Goal: Task Accomplishment & Management: Complete application form

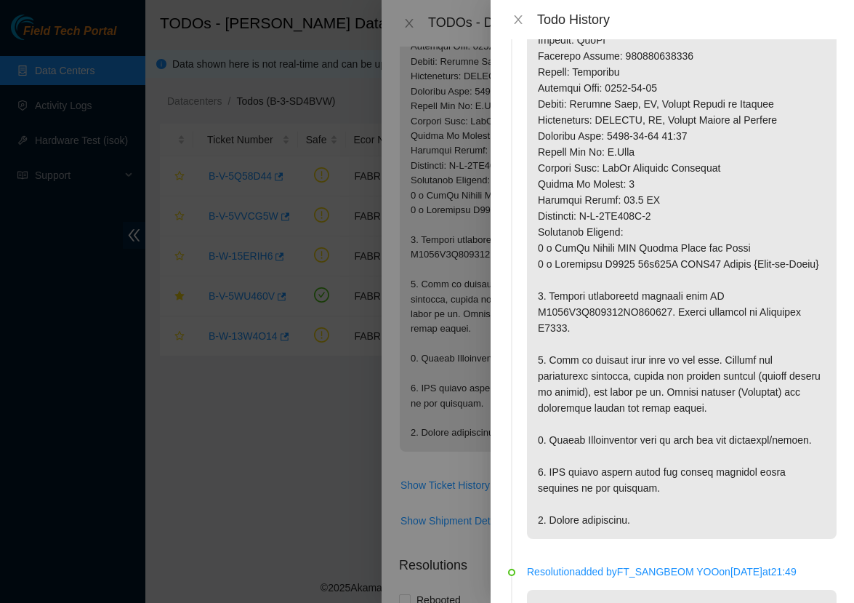
scroll to position [366, 0]
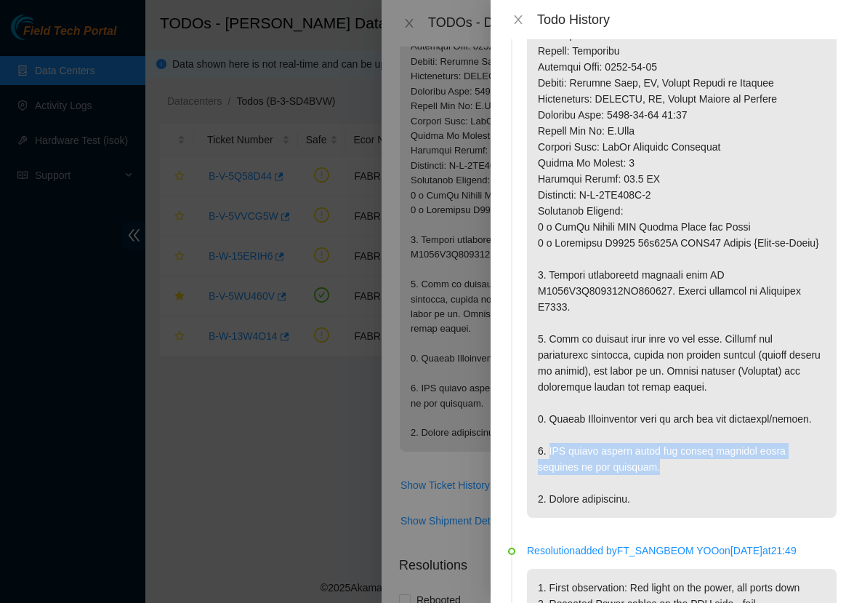
drag, startPoint x: 551, startPoint y: 483, endPoint x: 621, endPoint y: 499, distance: 71.6
click at [621, 499] on p at bounding box center [682, 114] width 310 height 805
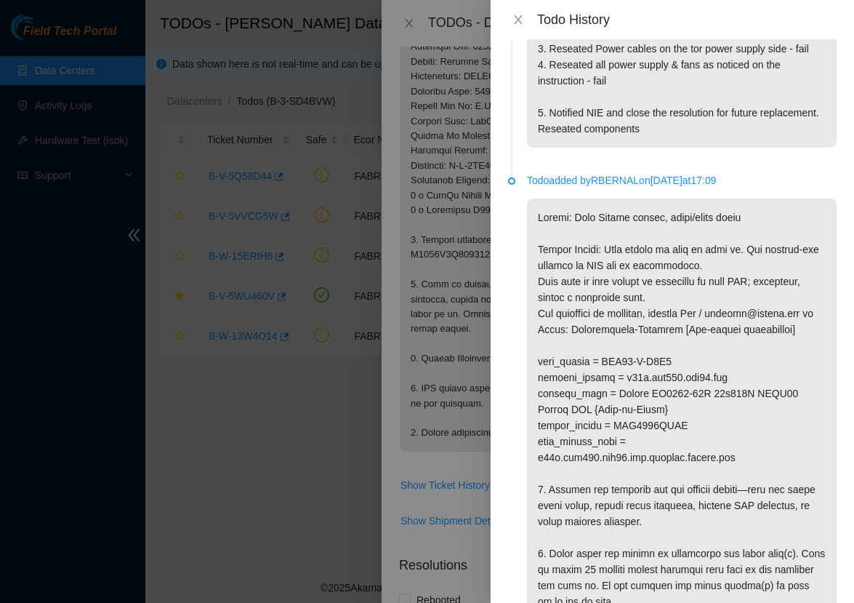
scroll to position [920, 0]
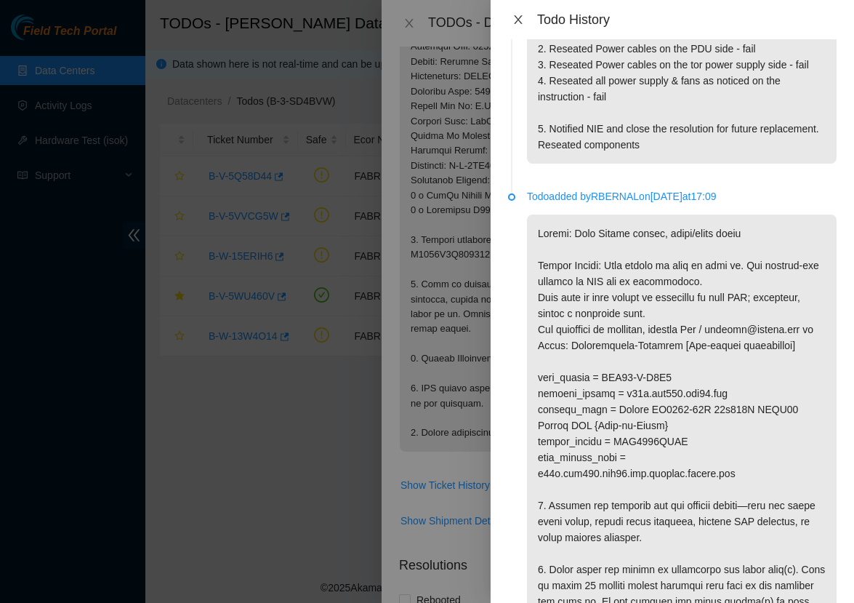
click at [522, 19] on icon "close" at bounding box center [518, 20] width 12 height 12
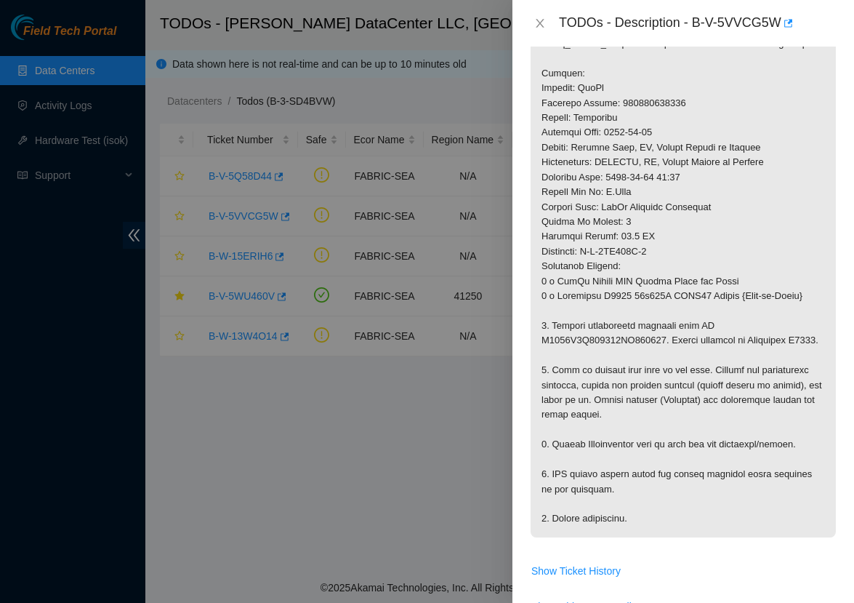
scroll to position [465, 0]
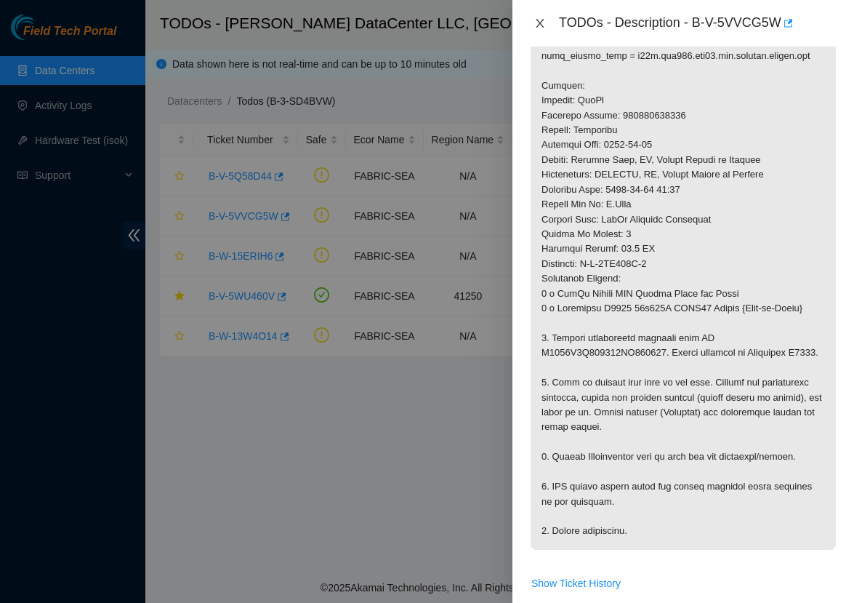
click at [543, 18] on icon "close" at bounding box center [540, 23] width 12 height 12
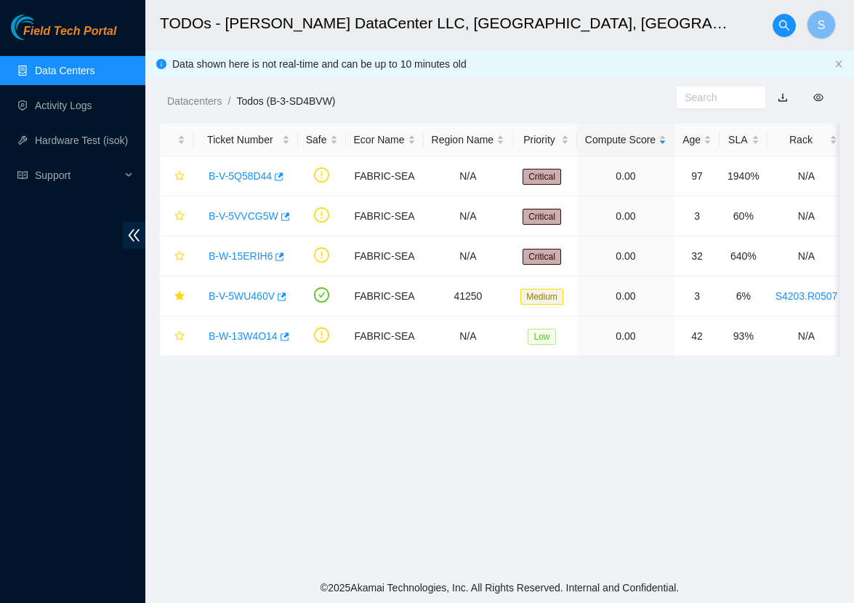
click at [92, 73] on link "Data Centers" at bounding box center [65, 71] width 60 height 12
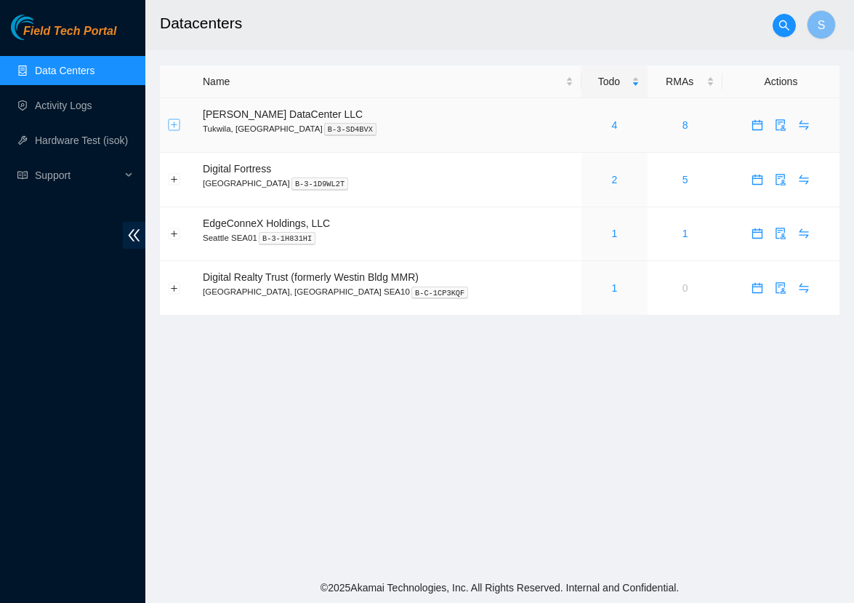
click at [176, 126] on button "Expand row" at bounding box center [175, 125] width 12 height 12
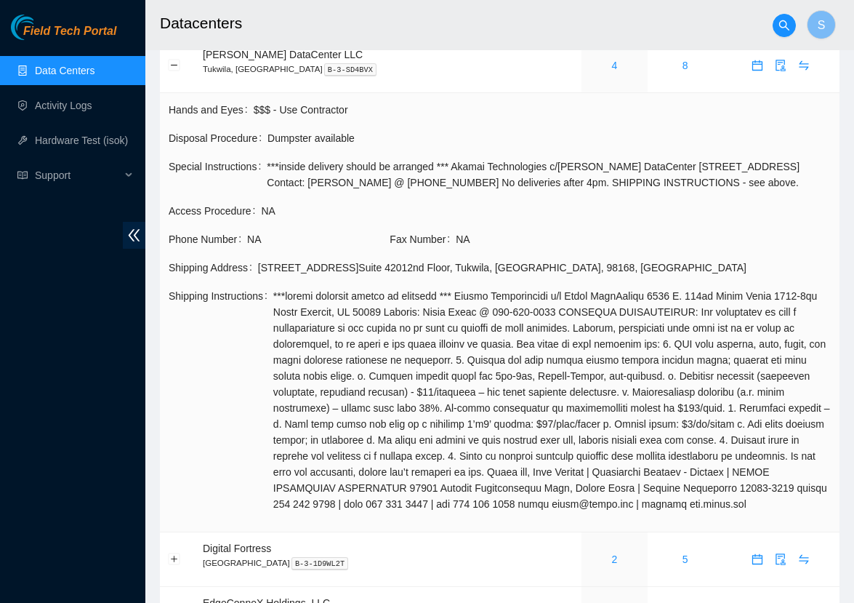
scroll to position [59, 0]
click at [56, 105] on link "Activity Logs" at bounding box center [63, 106] width 57 height 12
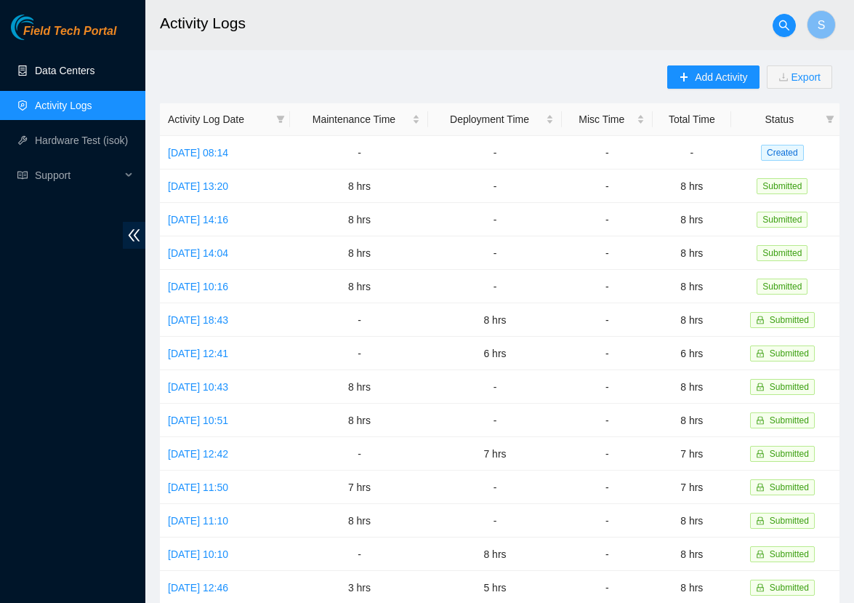
click at [83, 66] on link "Data Centers" at bounding box center [65, 71] width 60 height 12
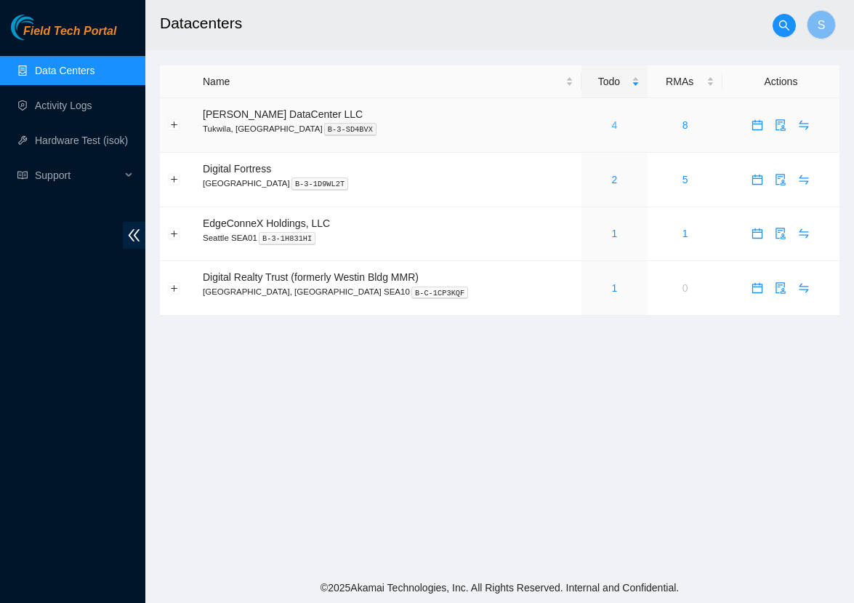
click at [612, 121] on link "4" at bounding box center [615, 125] width 6 height 12
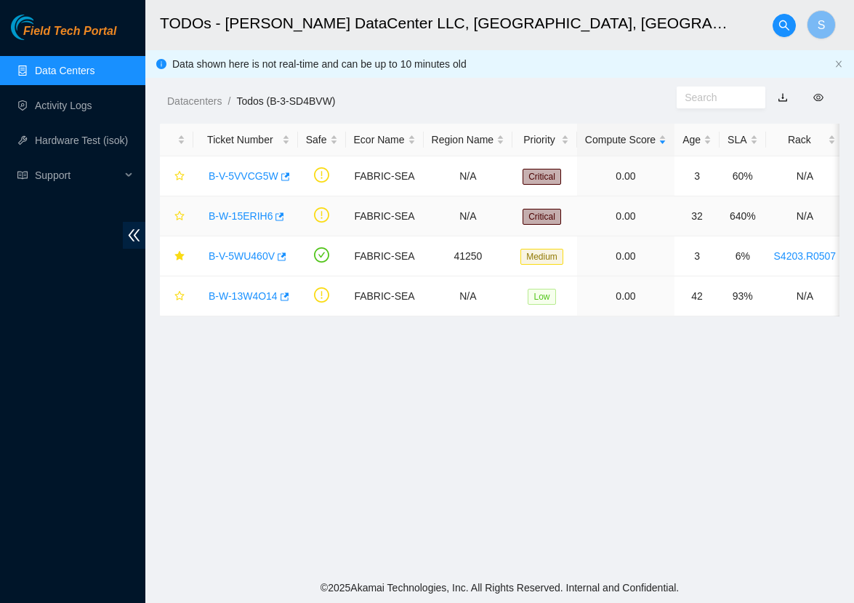
click at [231, 217] on link "B-W-15ERIH6" at bounding box center [241, 216] width 64 height 12
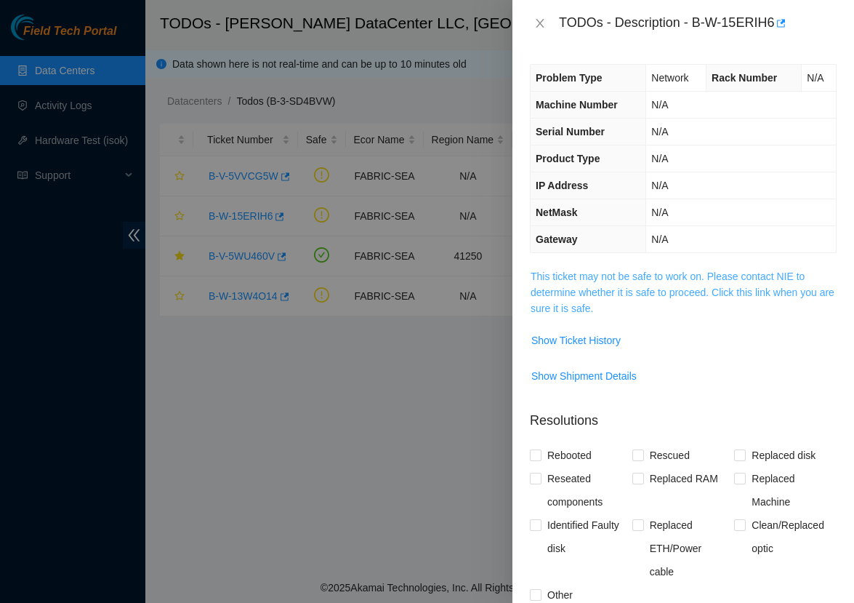
click at [569, 295] on link "This ticket may not be safe to work on. Please contact NIE to determine whether…" at bounding box center [683, 292] width 304 height 44
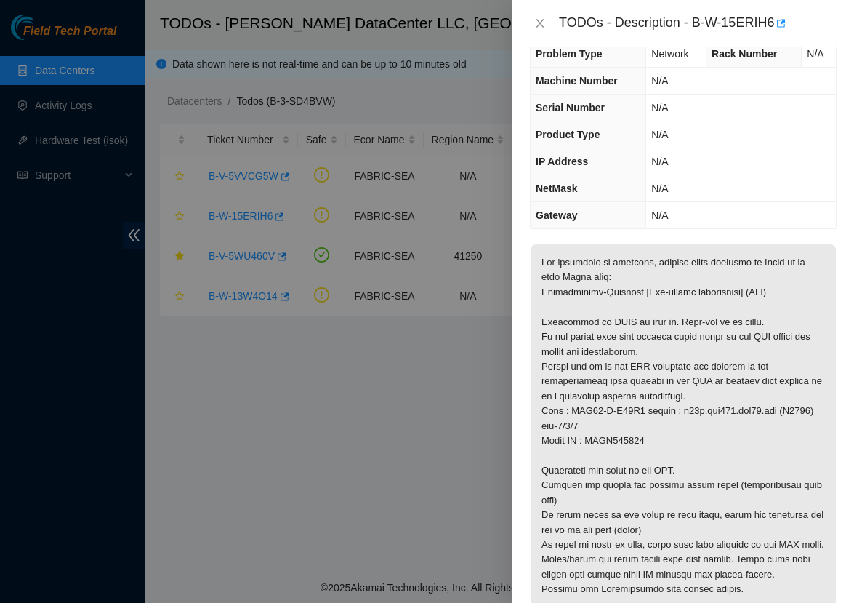
scroll to position [12, 0]
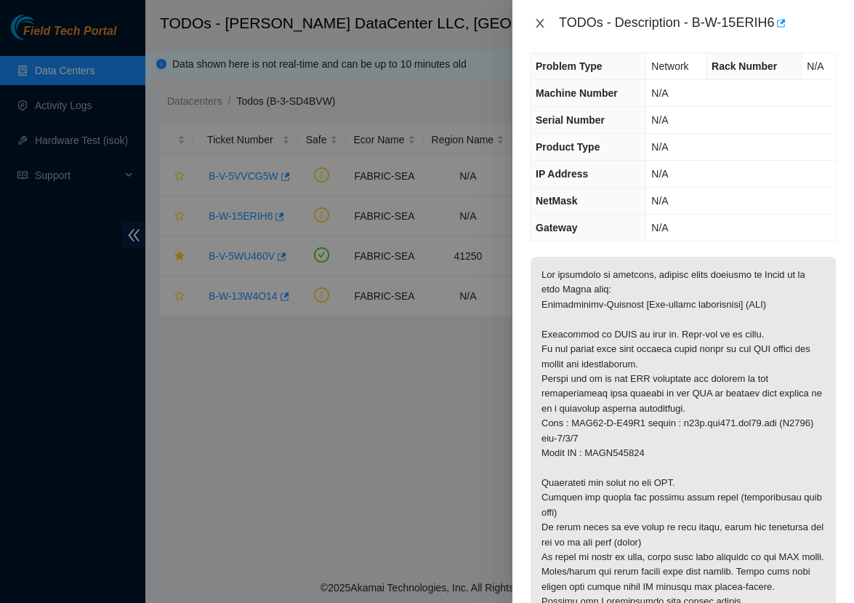
click at [533, 21] on button "Close" at bounding box center [540, 24] width 20 height 14
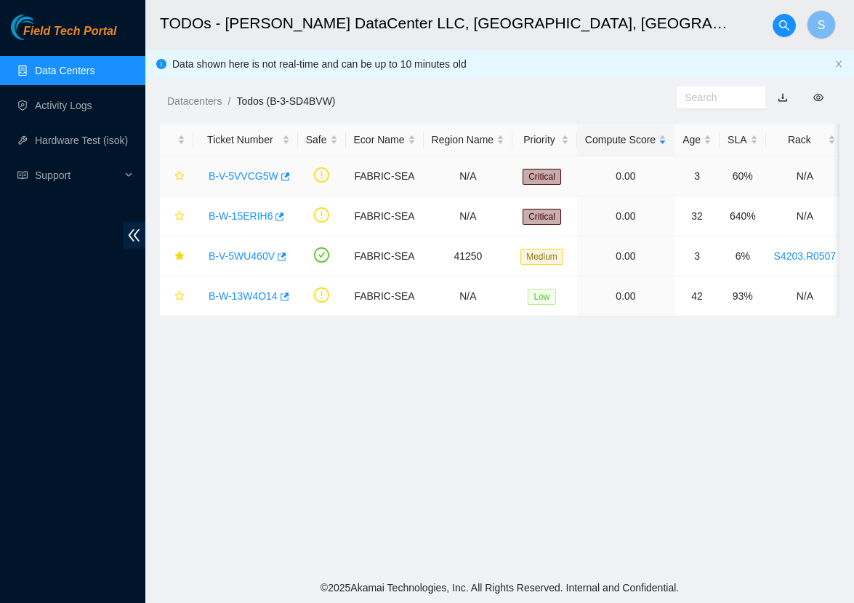
click at [257, 179] on link "B-V-5VVCG5W" at bounding box center [244, 176] width 70 height 12
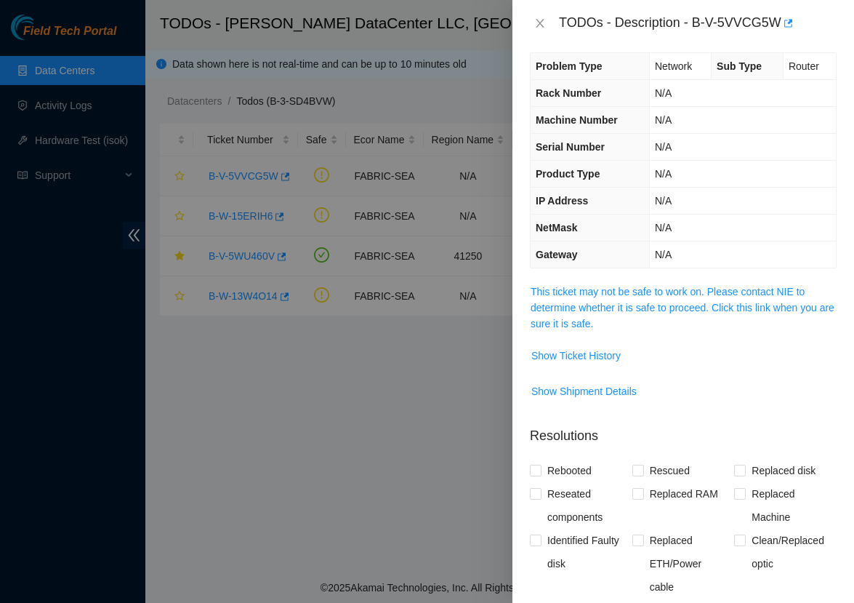
click at [257, 179] on div at bounding box center [427, 301] width 854 height 603
click at [621, 298] on span "This ticket may not be safe to work on. Please contact NIE to determine whether…" at bounding box center [683, 307] width 305 height 48
click at [624, 293] on link "This ticket may not be safe to work on. Please contact NIE to determine whether…" at bounding box center [683, 308] width 304 height 44
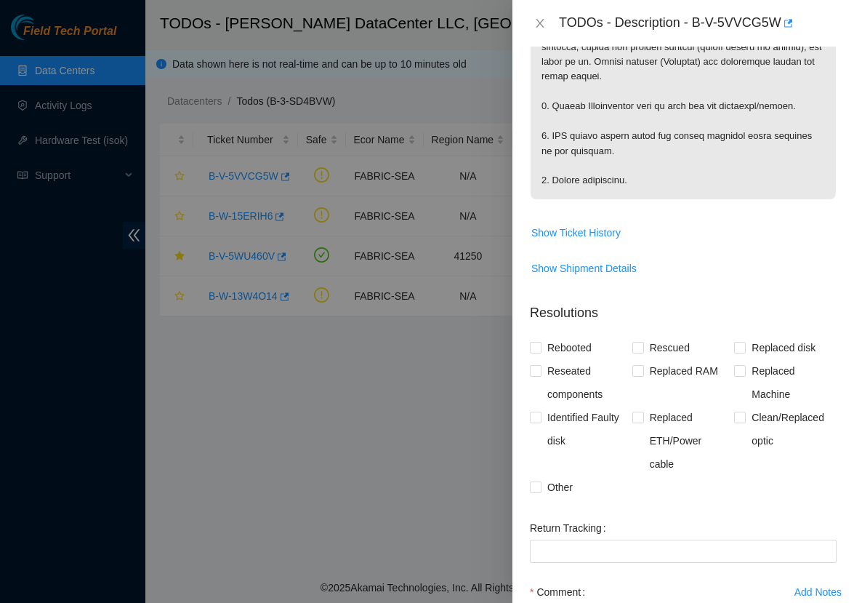
scroll to position [818, 0]
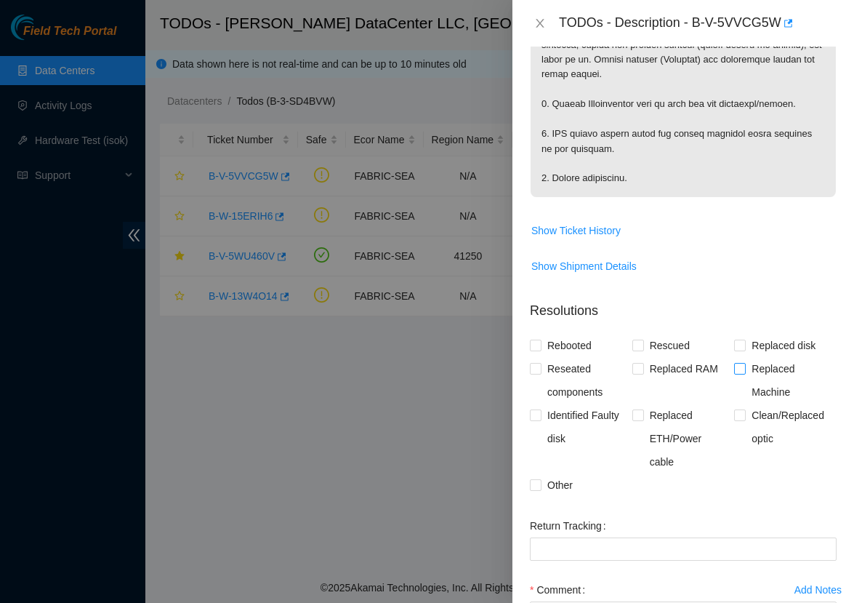
click at [746, 366] on span at bounding box center [740, 369] width 12 height 12
click at [744, 366] on input "Replaced Machine" at bounding box center [739, 368] width 10 height 10
checkbox input "true"
click at [549, 346] on span "Rebooted" at bounding box center [569, 345] width 56 height 23
click at [540, 346] on input "Rebooted" at bounding box center [535, 344] width 10 height 10
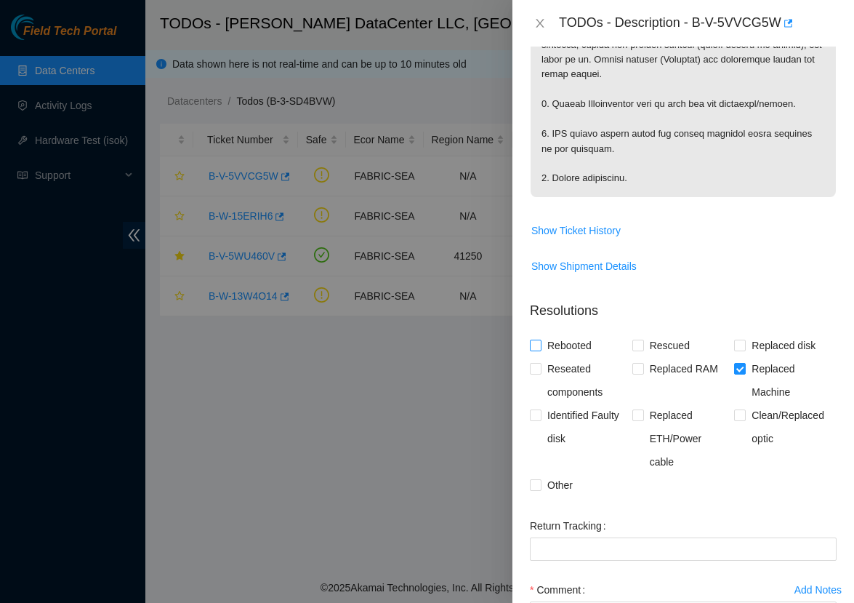
checkbox input "true"
click at [545, 373] on span "Reseated components" at bounding box center [586, 380] width 91 height 47
click at [540, 373] on input "Reseated components" at bounding box center [535, 368] width 10 height 10
checkbox input "true"
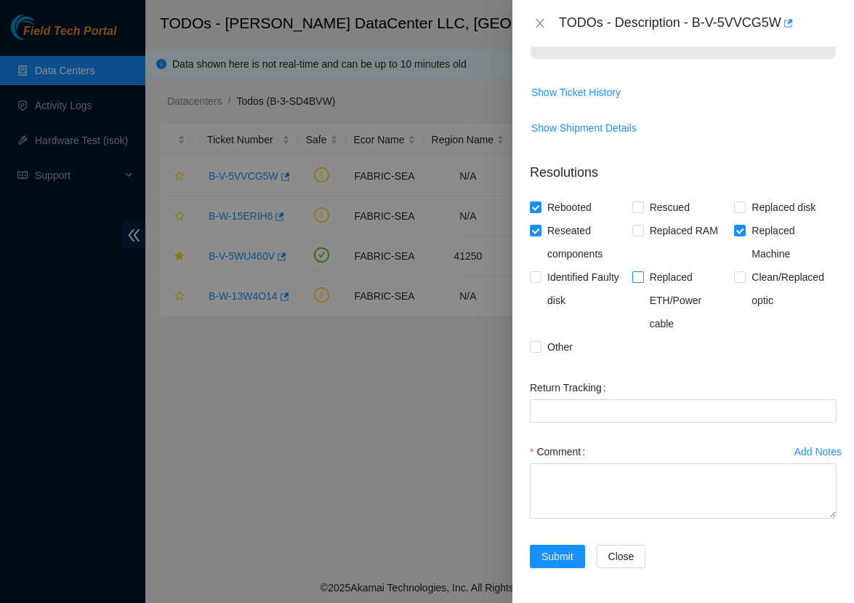
scroll to position [956, 0]
click at [749, 277] on span "Clean/Replaced optic" at bounding box center [791, 288] width 91 height 47
click at [744, 277] on input "Clean/Replaced optic" at bounding box center [739, 276] width 10 height 10
checkbox input "true"
click at [608, 510] on textarea "Comment" at bounding box center [683, 490] width 307 height 55
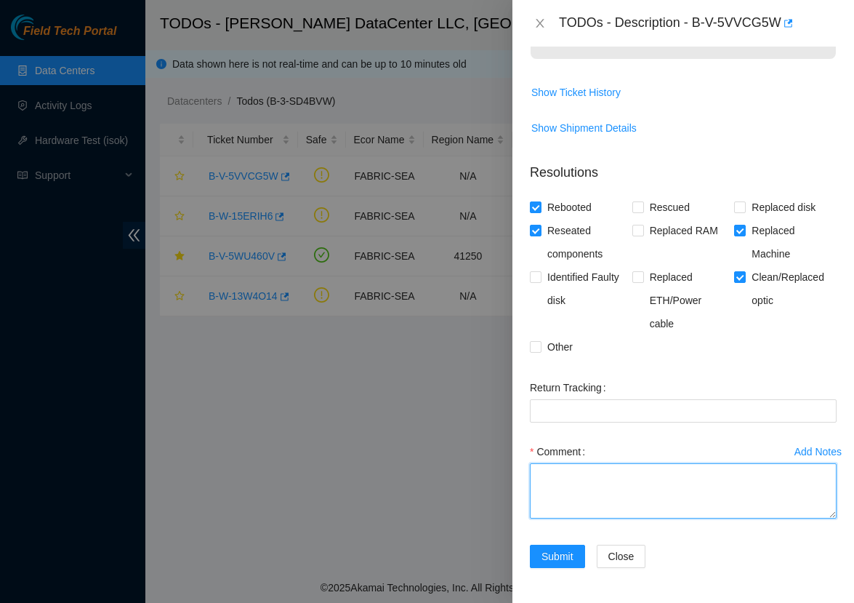
click at [594, 480] on textarea "Comment" at bounding box center [683, 490] width 307 height 55
paste textarea "B-V-5WY9255"
click at [741, 484] on textarea "1. Confirmed the target router is safe to work on. 2. Disconnected related conn…" at bounding box center [683, 490] width 307 height 55
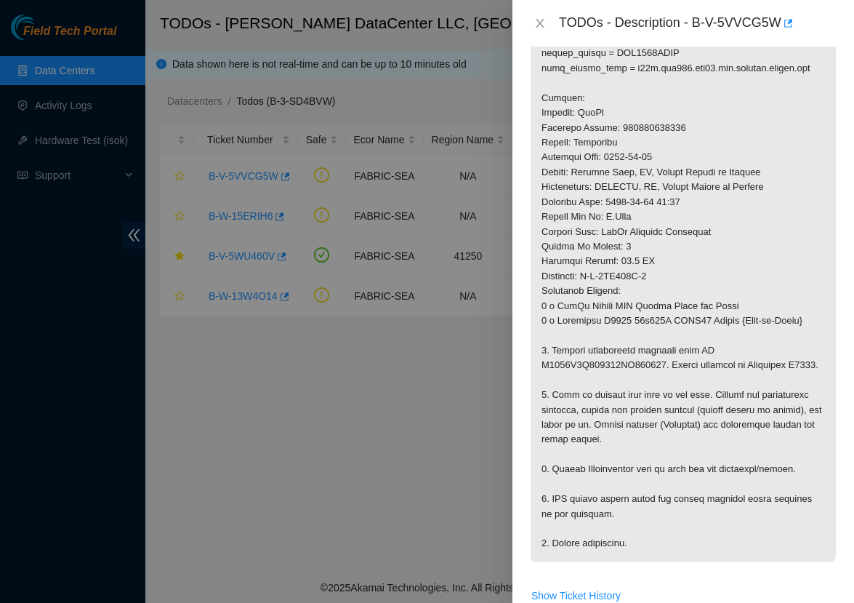
scroll to position [462, 0]
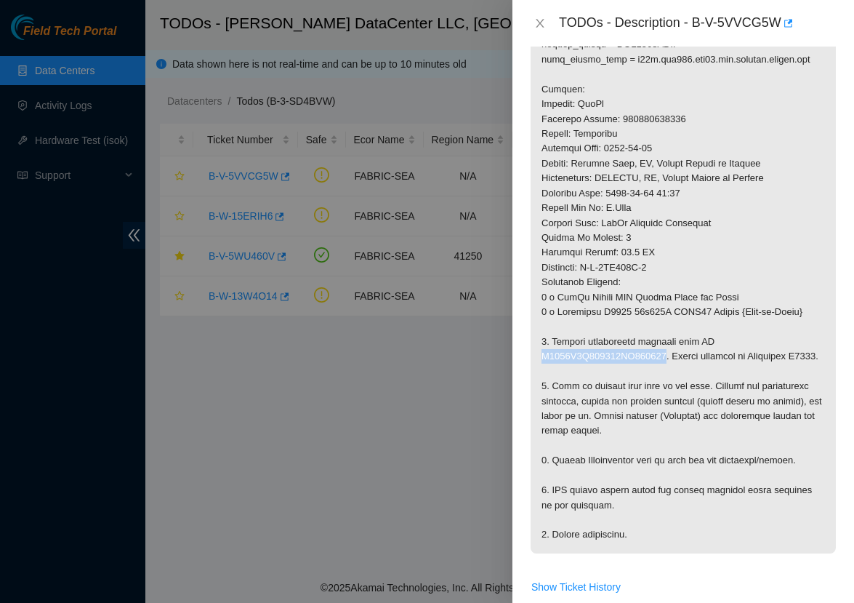
drag, startPoint x: 541, startPoint y: 345, endPoint x: 669, endPoint y: 348, distance: 128.7
click at [669, 348] on p at bounding box center [683, 194] width 305 height 720
copy p "R3250B2F155609AK301982"
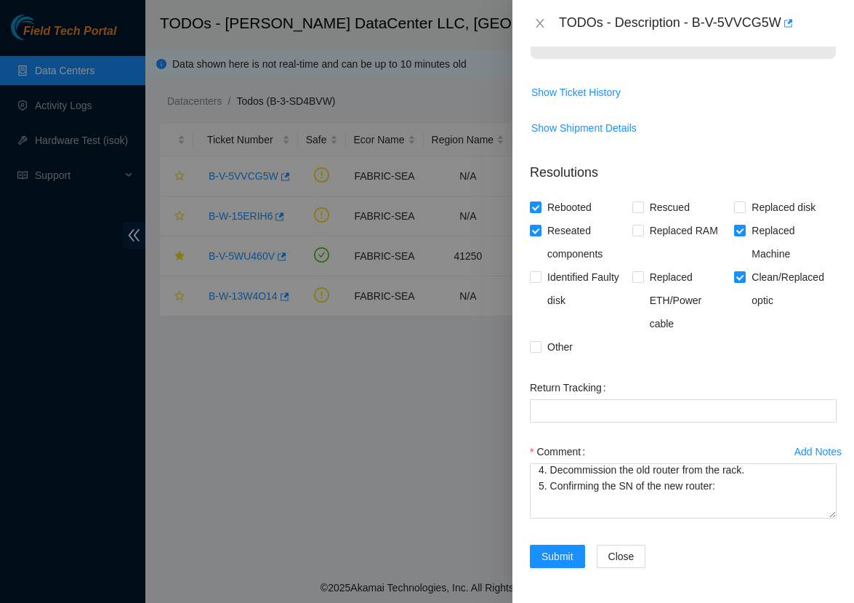
scroll to position [956, 0]
click at [746, 492] on textarea "1. Confirmed the target router is safe to work on. 2. Disconnected related conn…" at bounding box center [683, 490] width 307 height 55
click at [746, 484] on textarea "1. Confirmed the target router is safe to work on. 2. Disconnected related conn…" at bounding box center [683, 490] width 307 height 55
paste textarea "R3250B2F155609AK301982"
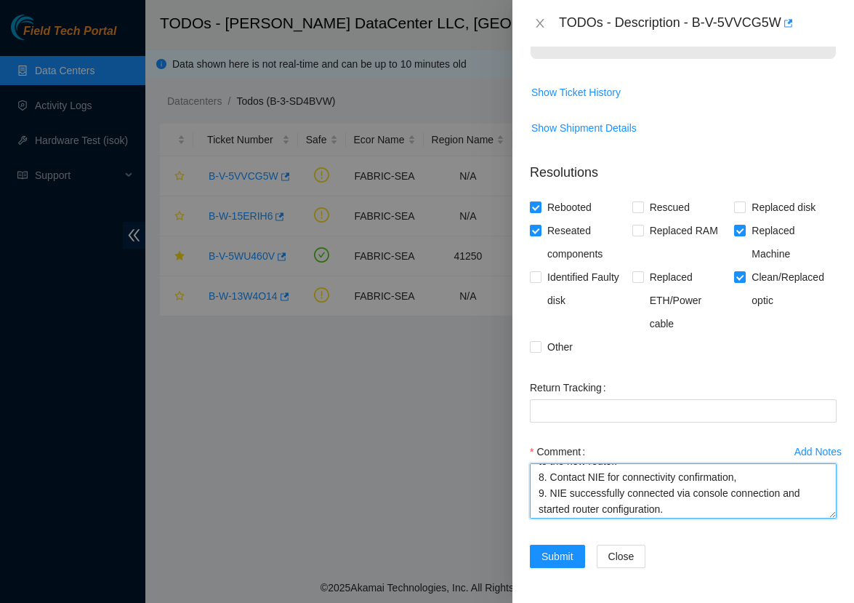
scroll to position [187, 0]
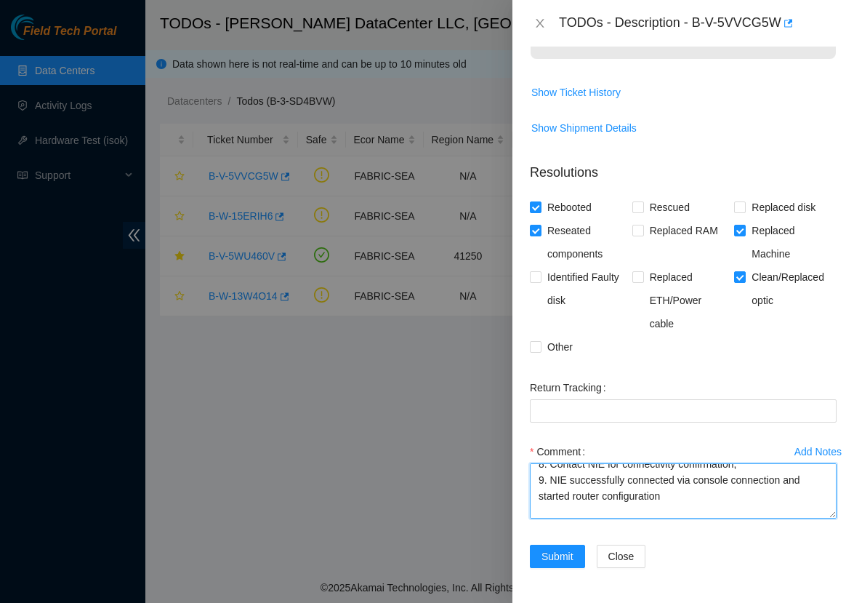
type textarea "1. Confirmed the target router is safe to work on. 2. Disconnected related conn…"
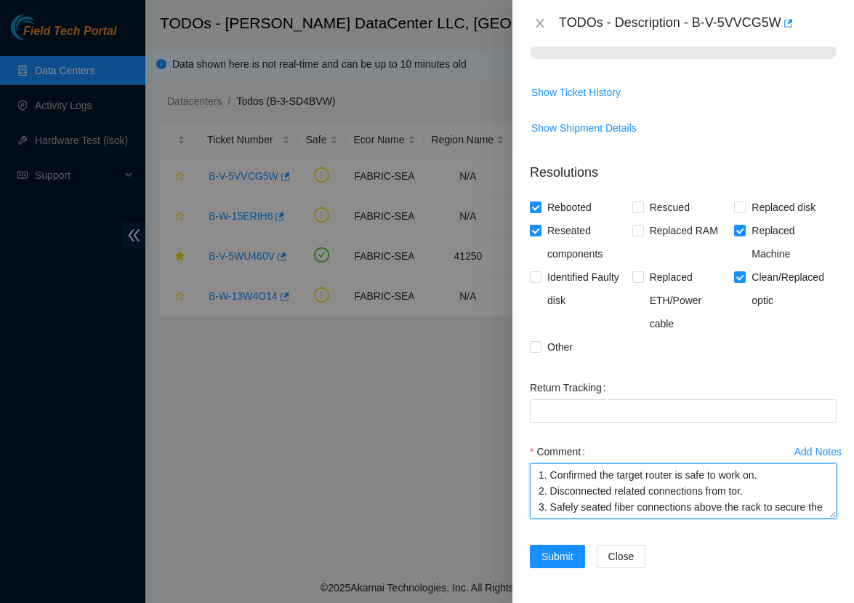
scroll to position [0, 0]
click at [678, 498] on textarea "1. Confirmed the target router is safe to work on. 2. Disconnected related conn…" at bounding box center [683, 490] width 307 height 55
click at [728, 486] on textarea "1. Confirmed the target router is safe to work on. 2. Disconnected related conn…" at bounding box center [683, 490] width 307 height 55
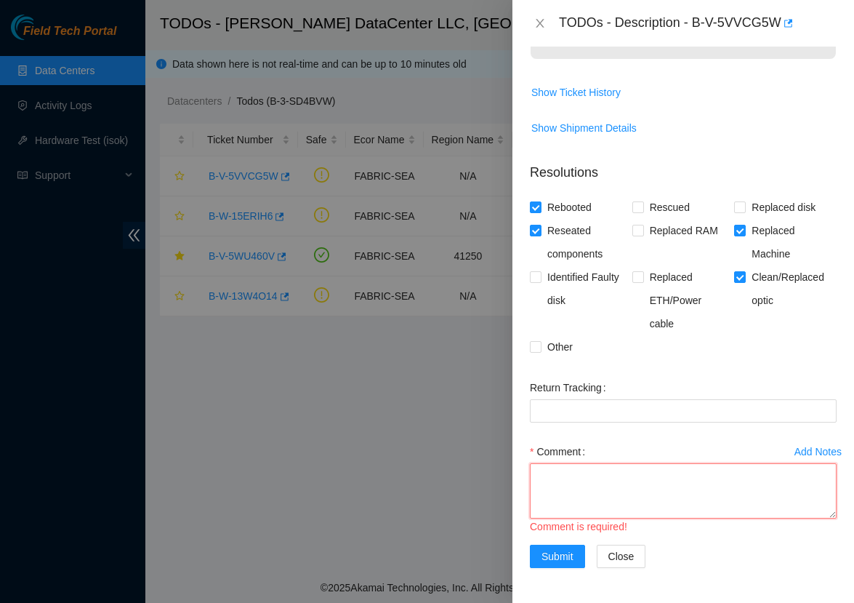
paste textarea "B-V-5WY9255 Confirmed that the target router was safe to work on. Disconnected …"
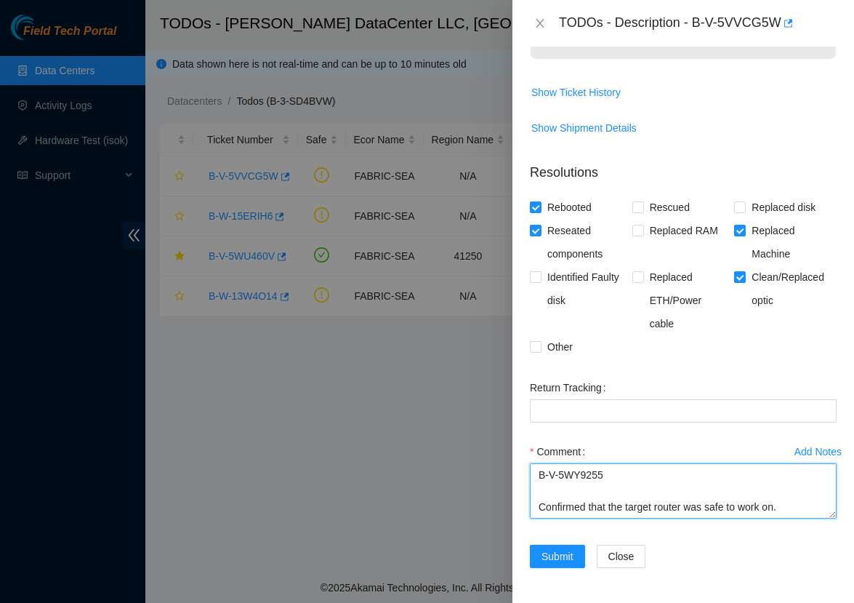
click at [539, 478] on textarea "B-V-5WY9255 Confirmed that the target router was safe to work on. Disconnected …" at bounding box center [683, 490] width 307 height 55
click at [536, 506] on textarea "RMA: B-V-5WY9255 Confirmed that the target router was safe to work on. Disconne…" at bounding box center [683, 490] width 307 height 55
drag, startPoint x: 659, startPoint y: 472, endPoint x: 498, endPoint y: 468, distance: 160.7
click at [498, 468] on div "TODOs - Description - B-V-5VVCG5W Problem Type Network Sub Type Router Rack Num…" at bounding box center [427, 301] width 854 height 603
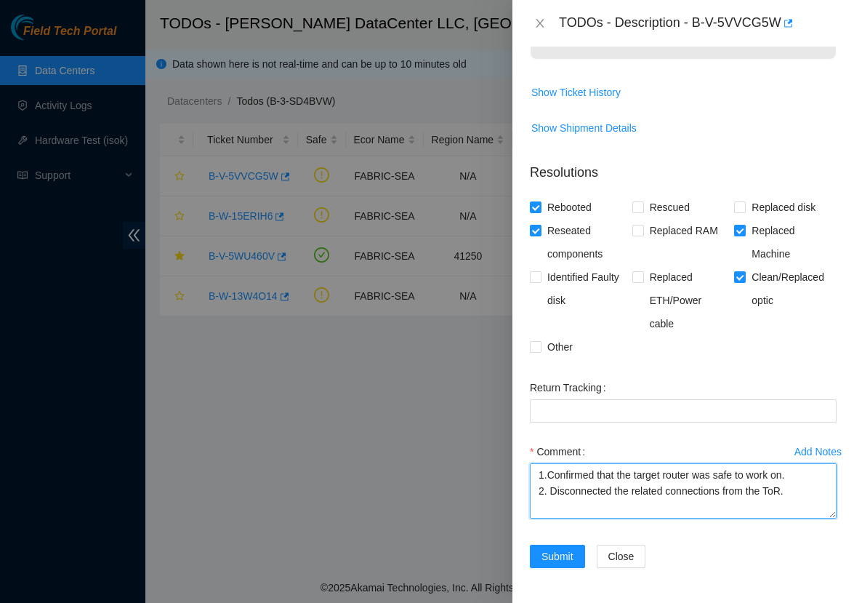
scroll to position [11, 0]
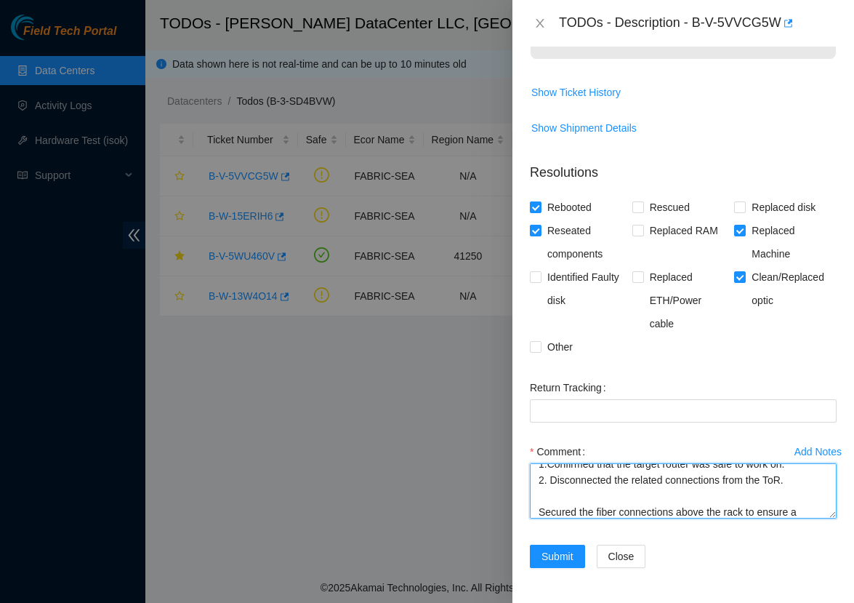
click at [537, 513] on textarea "1.Confirmed that the target router was safe to work on. 2. Disconnected the rel…" at bounding box center [683, 490] width 307 height 55
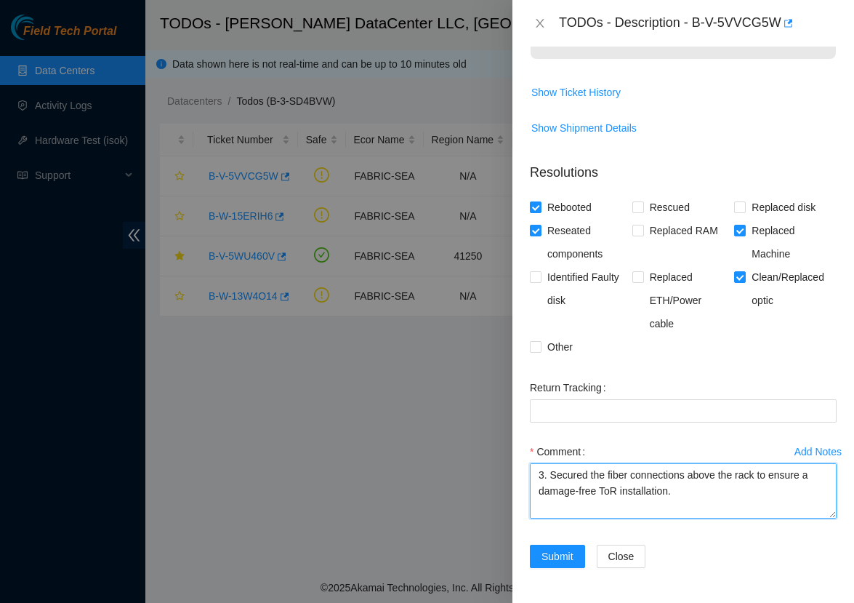
scroll to position [73, 0]
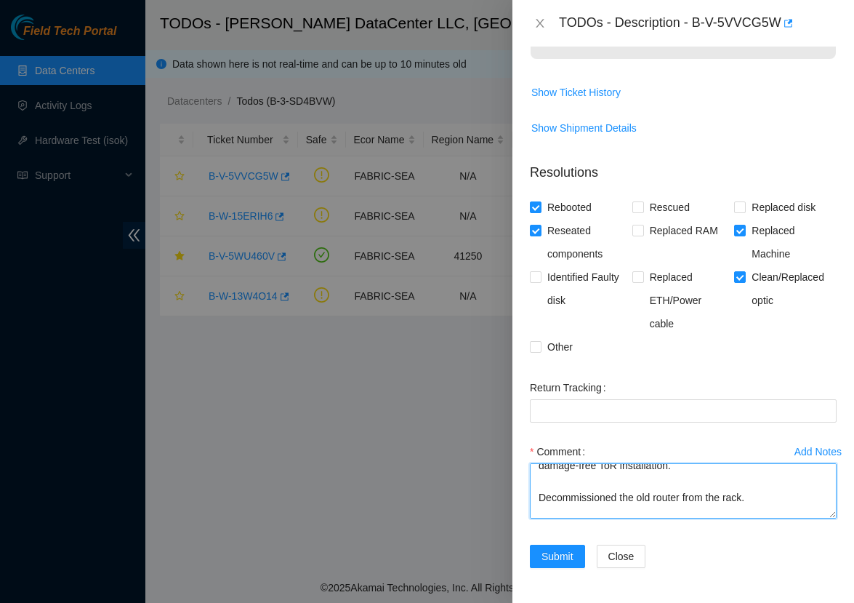
click at [536, 499] on textarea "1.Confirmed that the target router was safe to work on. 2. Disconnected the rel…" at bounding box center [683, 490] width 307 height 55
click at [541, 493] on textarea "1.Confirmed that the target router was safe to work on. 2. Disconnected the rel…" at bounding box center [683, 490] width 307 height 55
click at [541, 492] on textarea "1.Confirmed that the target router was safe to work on. 2. Disconnected the rel…" at bounding box center [683, 490] width 307 height 55
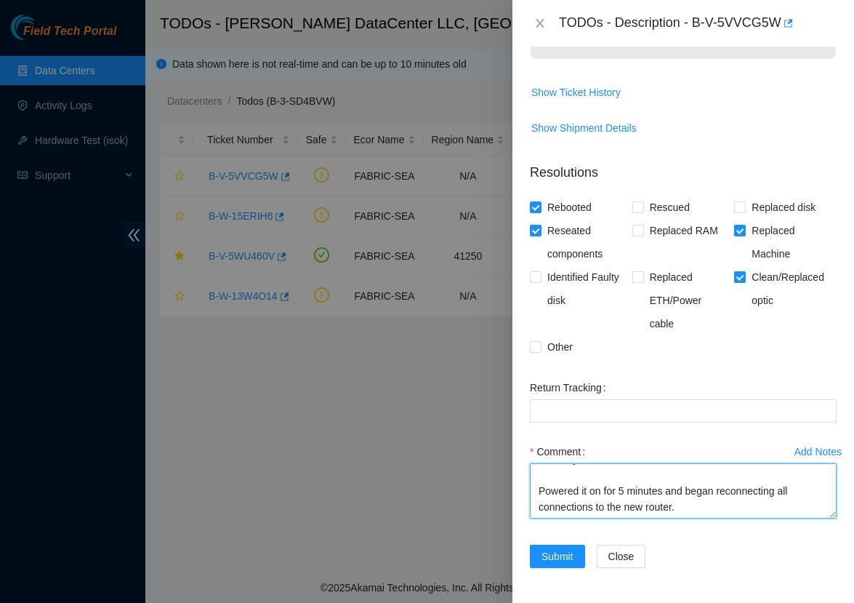
scroll to position [206, 0]
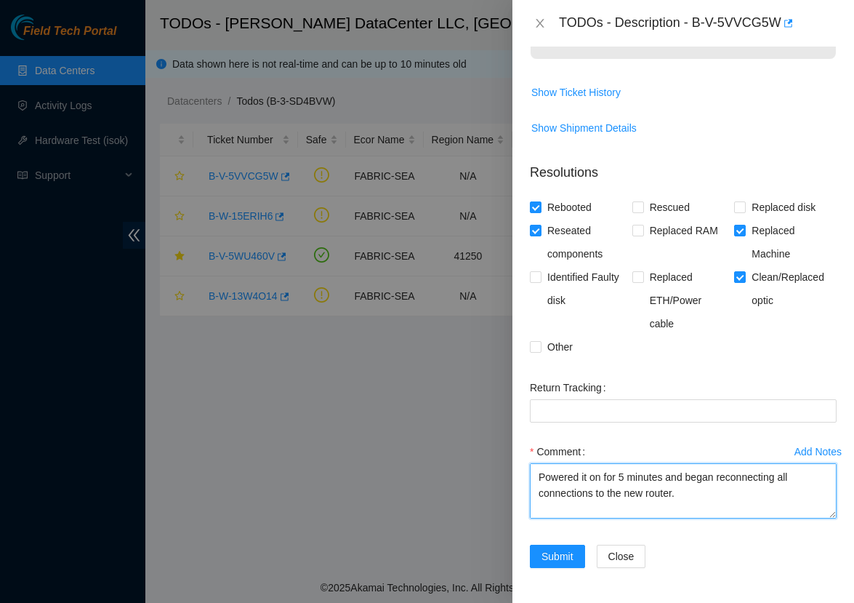
click at [540, 480] on textarea "1.Confirmed that the target router was safe to work on. 2. Disconnected the rel…" at bounding box center [683, 490] width 307 height 55
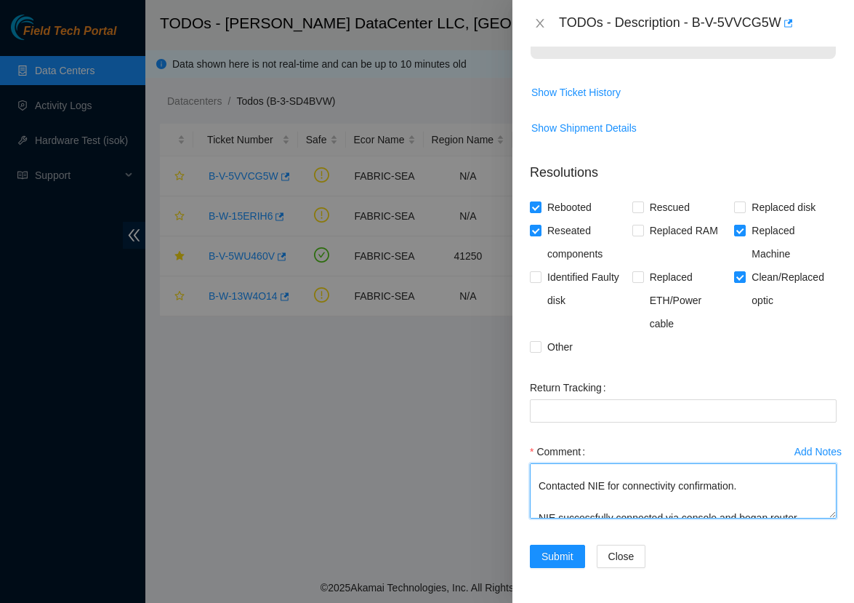
scroll to position [242, 0]
click at [543, 491] on textarea "1.Confirmed that the target router was safe to work on. 2. Disconnected the rel…" at bounding box center [683, 490] width 307 height 55
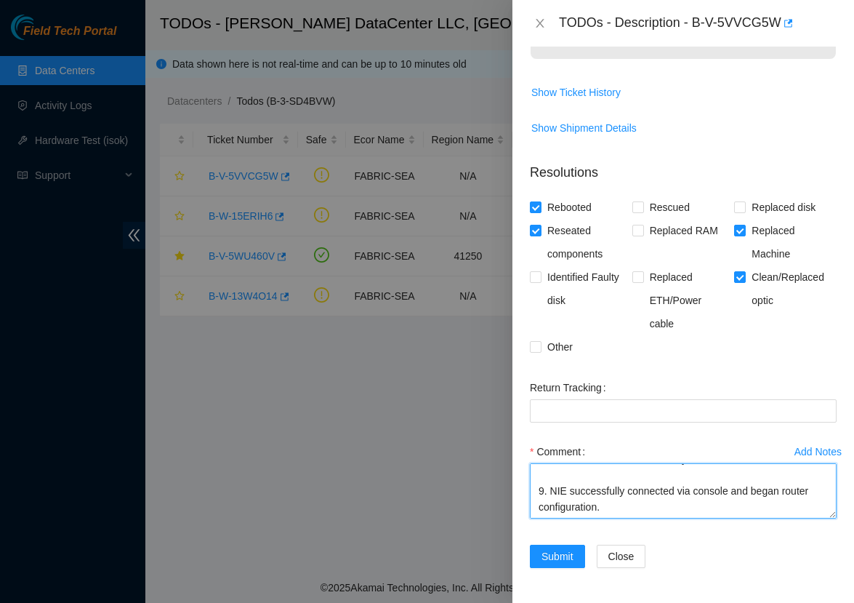
scroll to position [299, 0]
paste textarea "RMA: B-V-5WY9255"
click at [536, 504] on textarea "1.Confirmed that the target router was safe to work on. 2. Disconnected the rel…" at bounding box center [683, 490] width 307 height 55
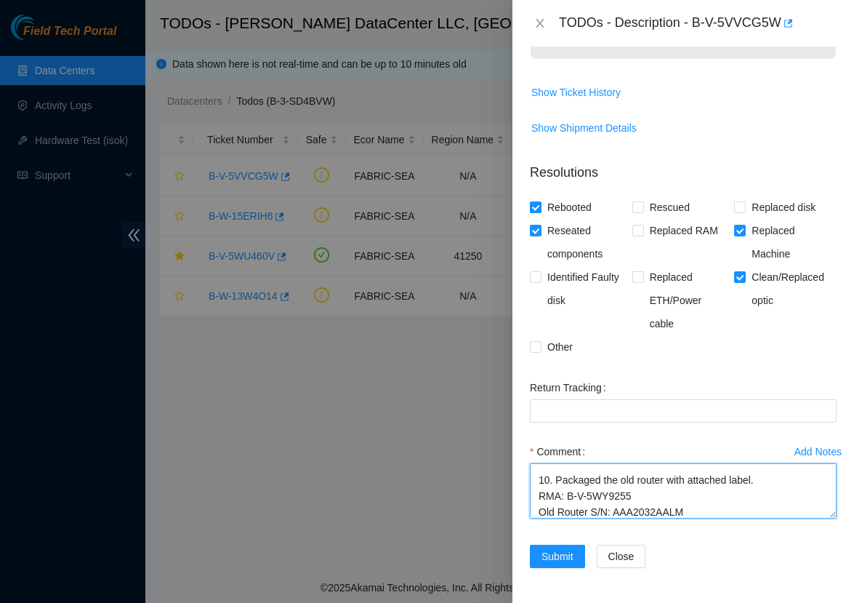
click at [653, 496] on textarea "1.Confirmed that the target router was safe to work on. 2. Disconnected the rel…" at bounding box center [683, 490] width 307 height 55
click at [706, 500] on textarea "1.Confirmed that the target router was safe to work on. 2. Disconnected the rel…" at bounding box center [683, 490] width 307 height 55
type textarea "1.Confirmed that the target router was safe to work on. 2. Disconnected the rel…"
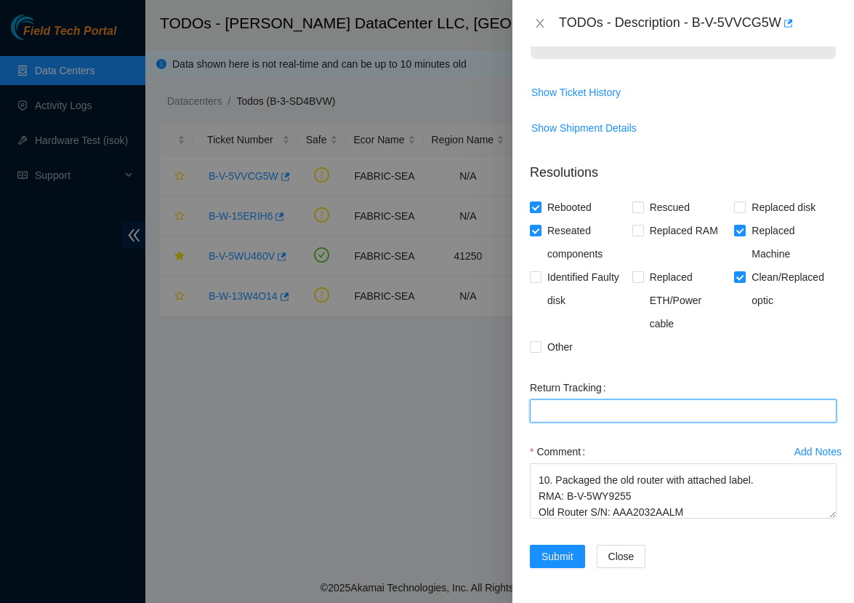
click at [612, 405] on Tracking "Return Tracking" at bounding box center [683, 410] width 307 height 23
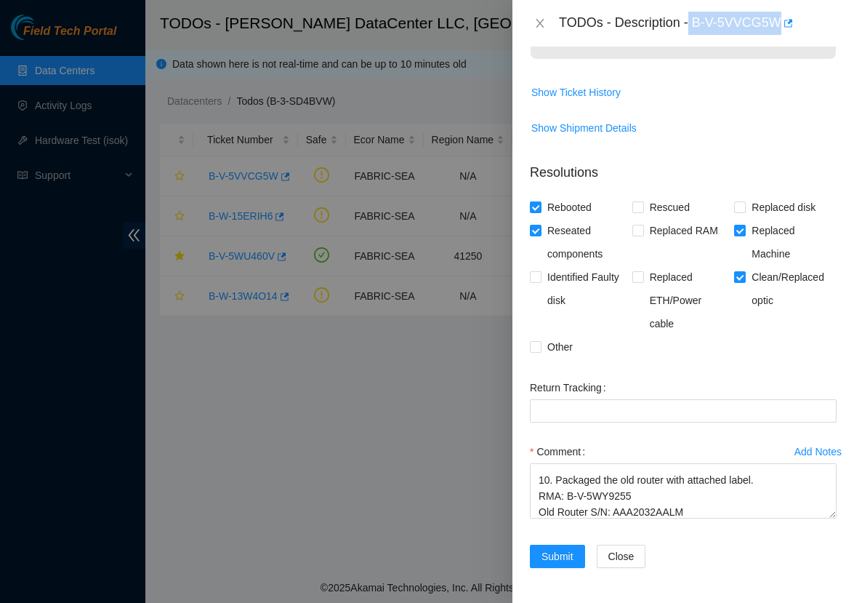
drag, startPoint x: 693, startPoint y: 17, endPoint x: 785, endPoint y: 23, distance: 91.7
click at [785, 23] on div "TODOs - Description - B-V-5VVCG5W" at bounding box center [698, 23] width 278 height 23
copy div "B-V-5VVCG5W"
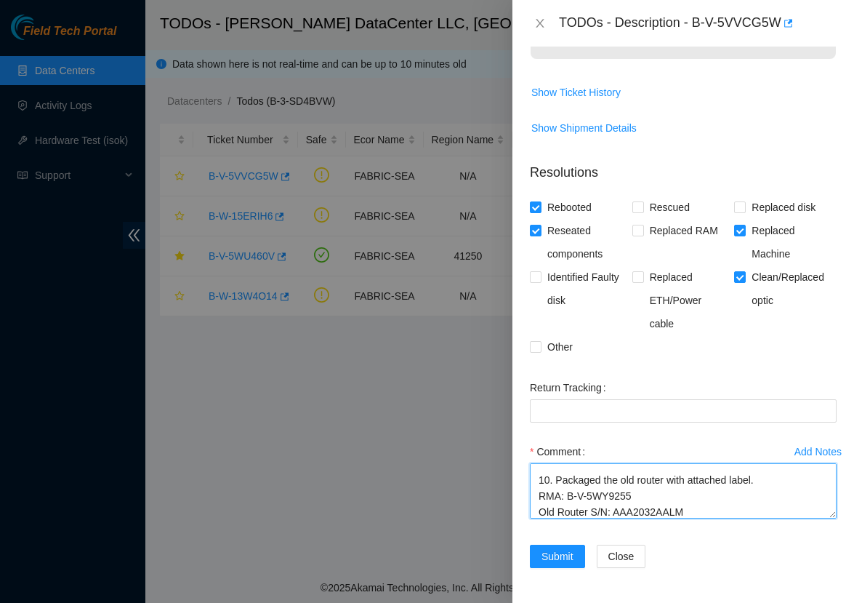
click at [743, 496] on textarea "1.Confirmed that the target router was safe to work on. 2. Disconnected the rel…" at bounding box center [683, 490] width 307 height 55
drag, startPoint x: 645, startPoint y: 491, endPoint x: 568, endPoint y: 493, distance: 77.8
click at [568, 493] on textarea "1.Confirmed that the target router was safe to work on. 2. Disconnected the rel…" at bounding box center [683, 490] width 307 height 55
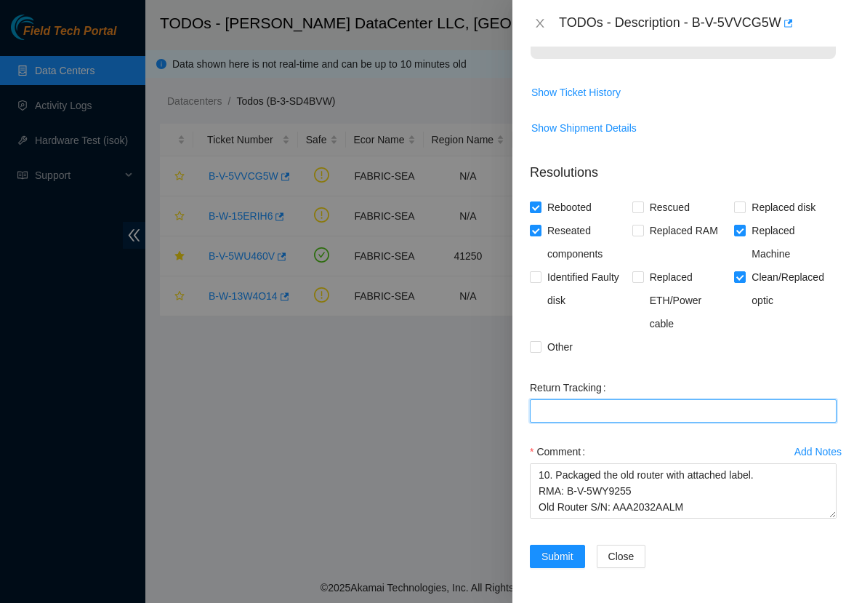
click at [579, 413] on Tracking "Return Tracking" at bounding box center [683, 410] width 307 height 23
paste Tracking "B-V-5WY9255"
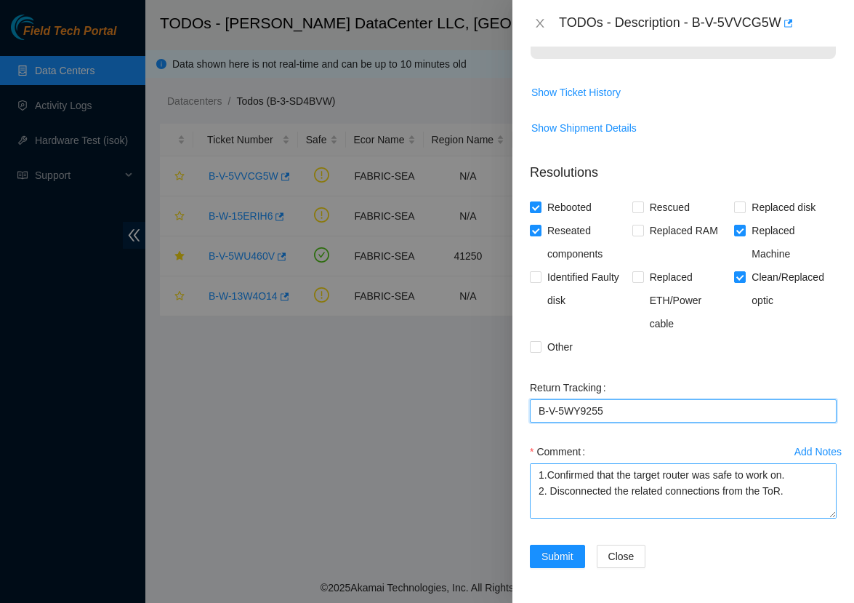
scroll to position [0, 0]
type Tracking "B-V-5WY9255"
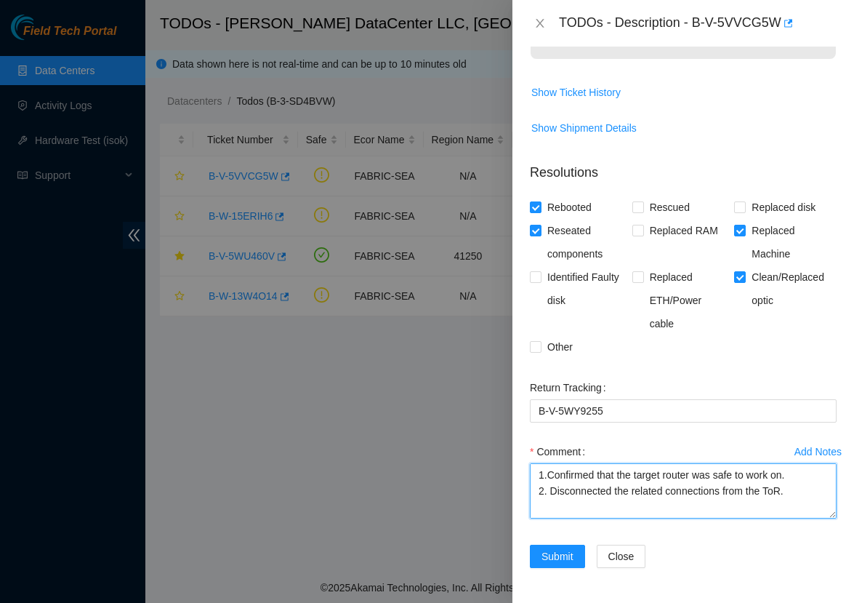
click at [538, 475] on textarea "1.Confirmed that the target router was safe to work on. 2. Disconnected the rel…" at bounding box center [683, 490] width 307 height 55
type textarea "(River [PERSON_NAME] new ft shadowed for his first router replacement ticket) 1…"
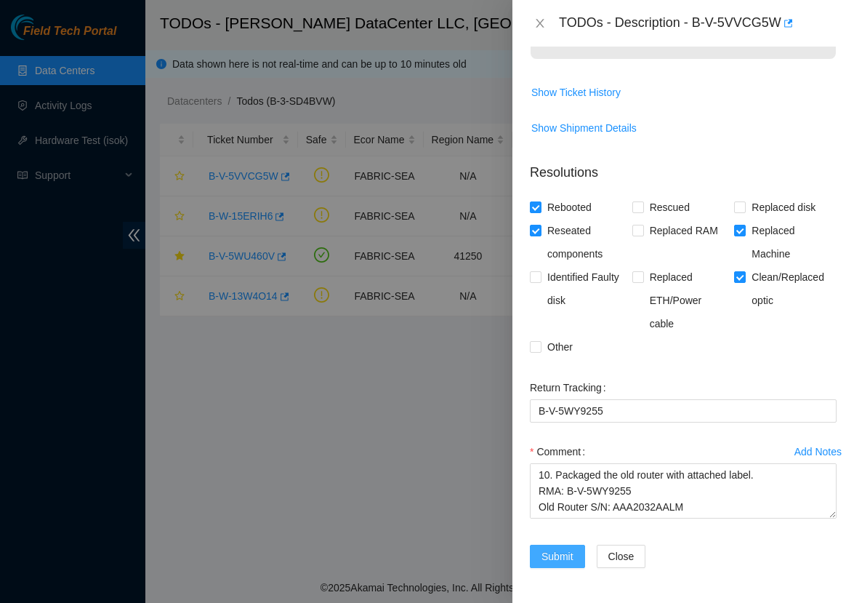
click at [563, 560] on span "Submit" at bounding box center [557, 556] width 32 height 16
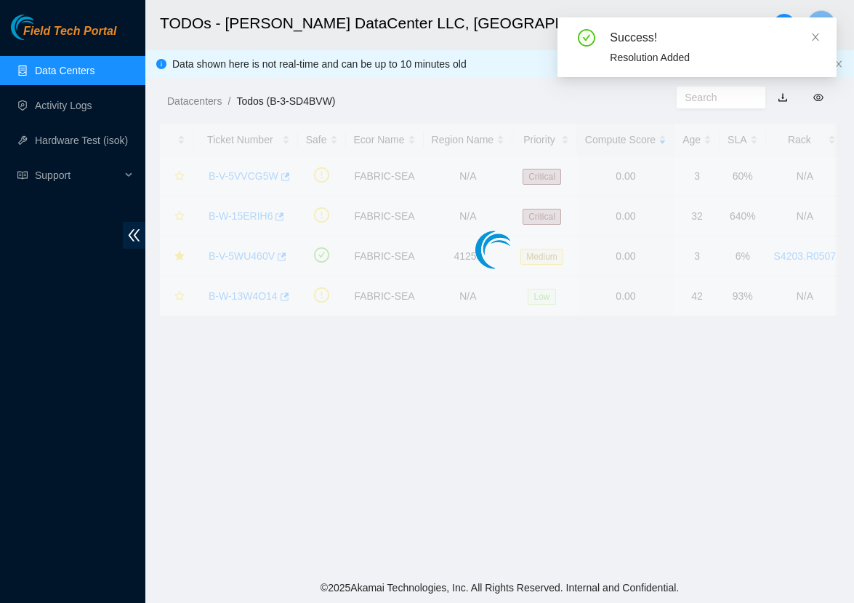
scroll to position [180, 0]
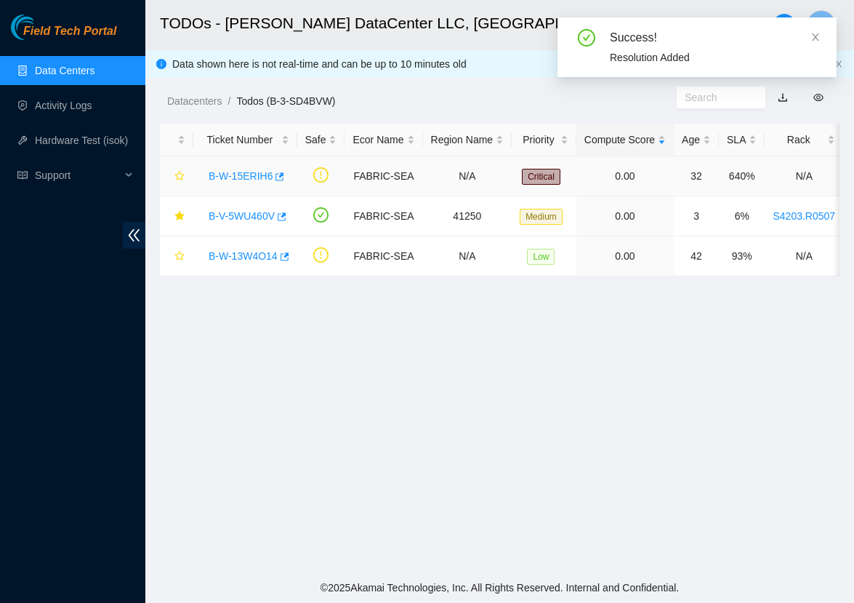
click at [246, 174] on link "B-W-15ERIH6" at bounding box center [241, 176] width 64 height 12
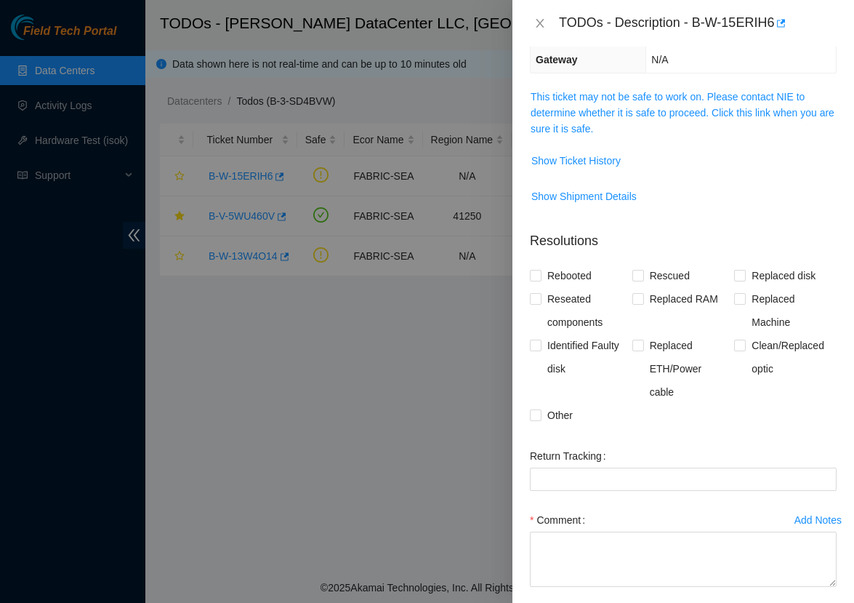
click at [270, 311] on div at bounding box center [427, 301] width 854 height 603
click at [542, 18] on icon "close" at bounding box center [540, 23] width 12 height 12
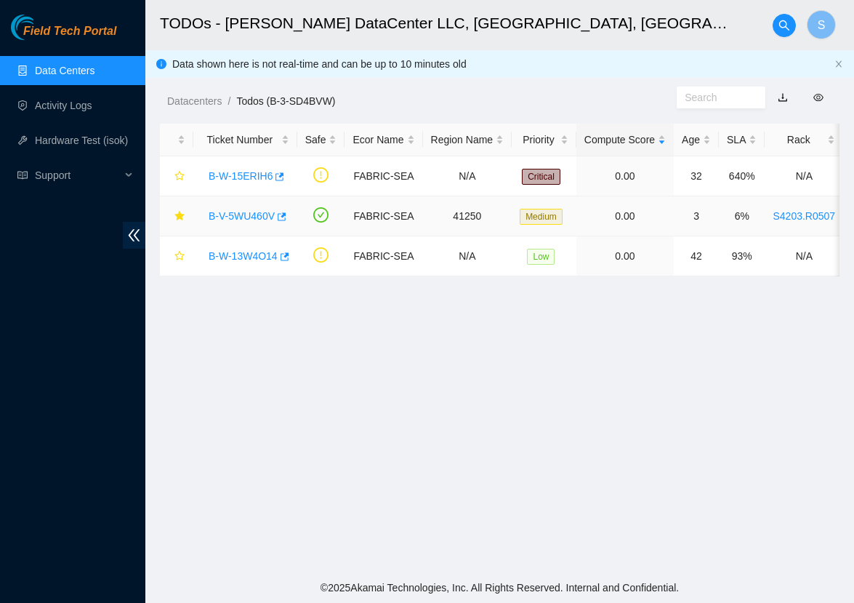
click at [262, 215] on link "B-V-5WU460V" at bounding box center [242, 216] width 66 height 12
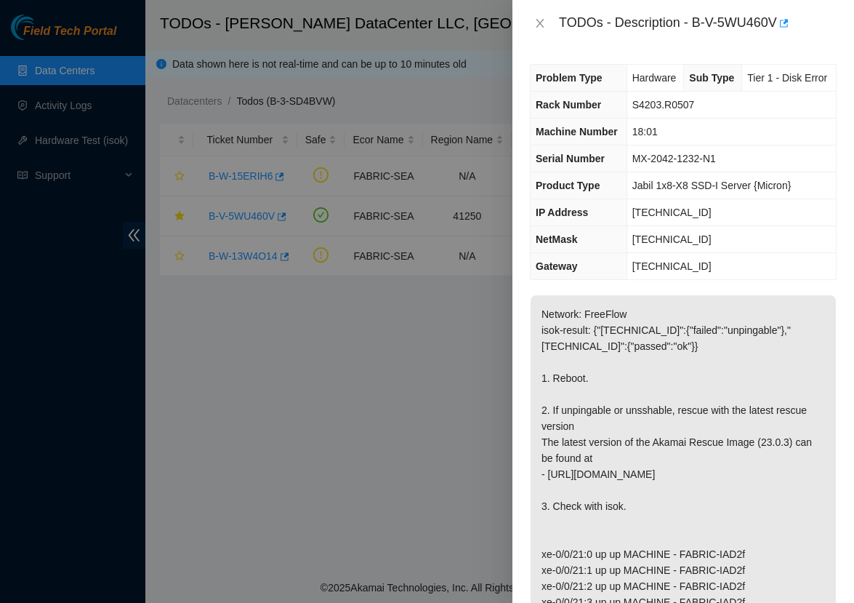
scroll to position [0, 0]
